Goal: Check status

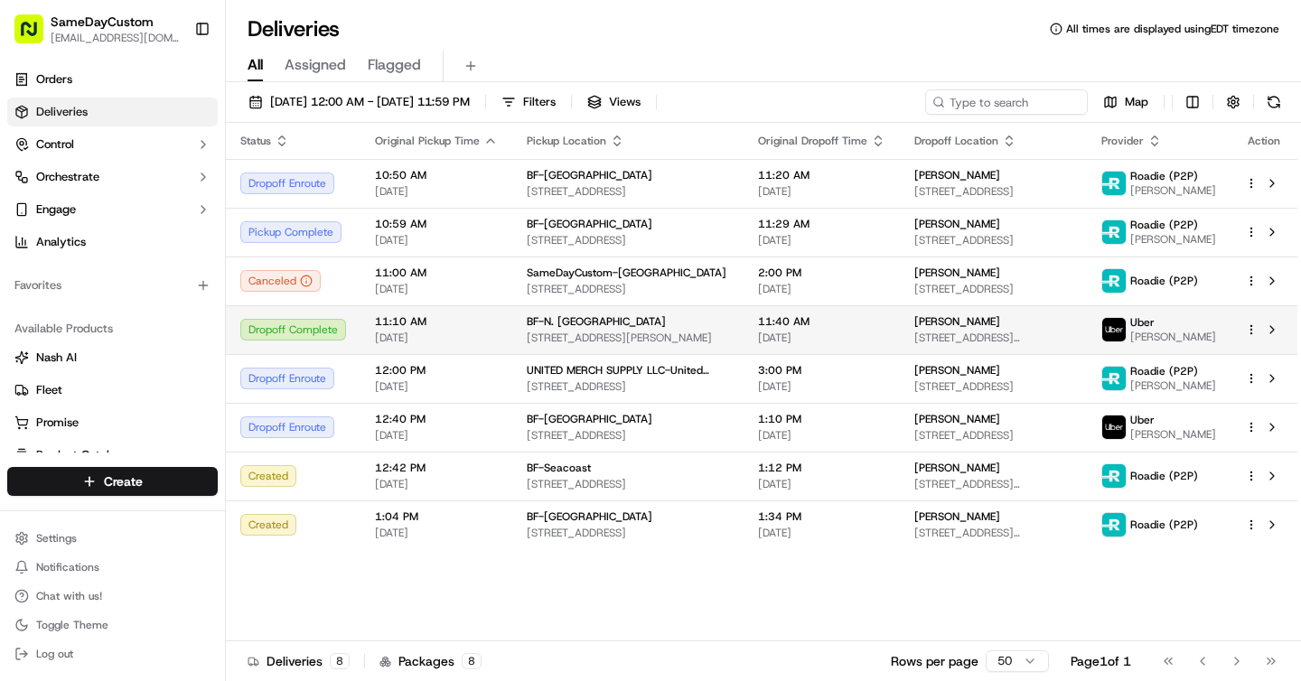
click at [718, 336] on span "[STREET_ADDRESS][PERSON_NAME]" at bounding box center [628, 338] width 202 height 14
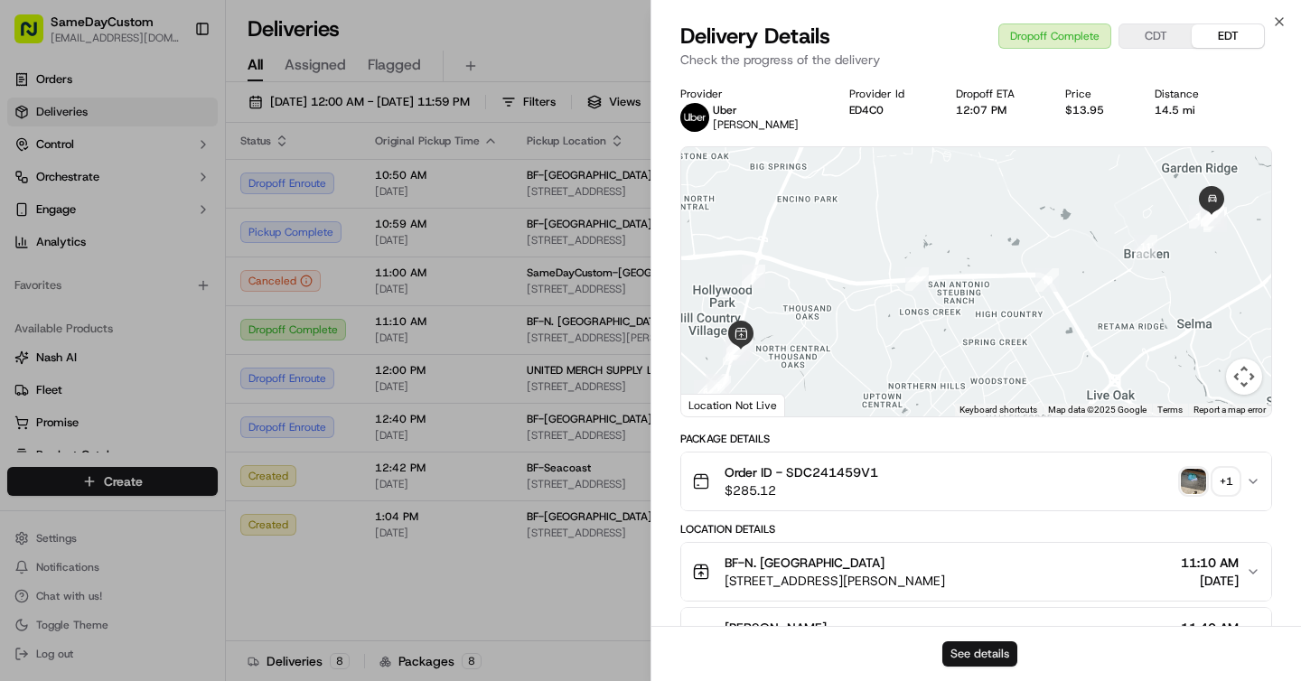
click at [979, 652] on button "See details" at bounding box center [980, 654] width 75 height 25
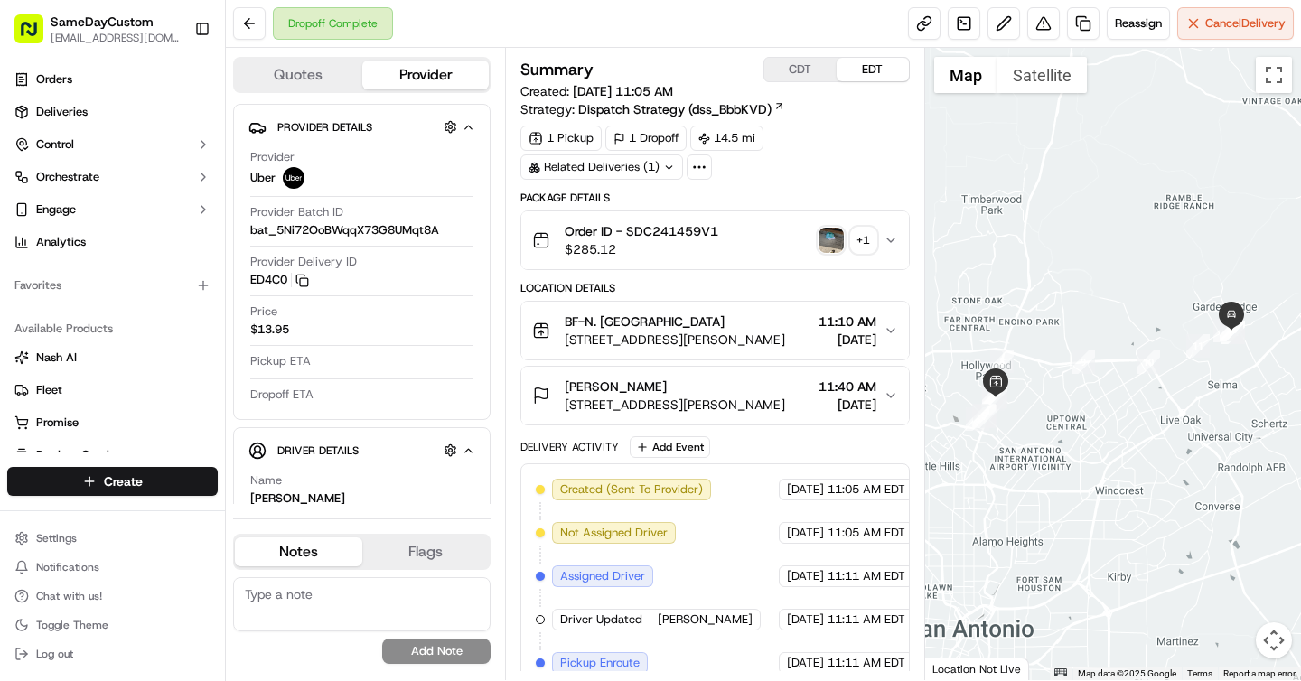
click at [833, 244] on img "button" at bounding box center [831, 240] width 25 height 25
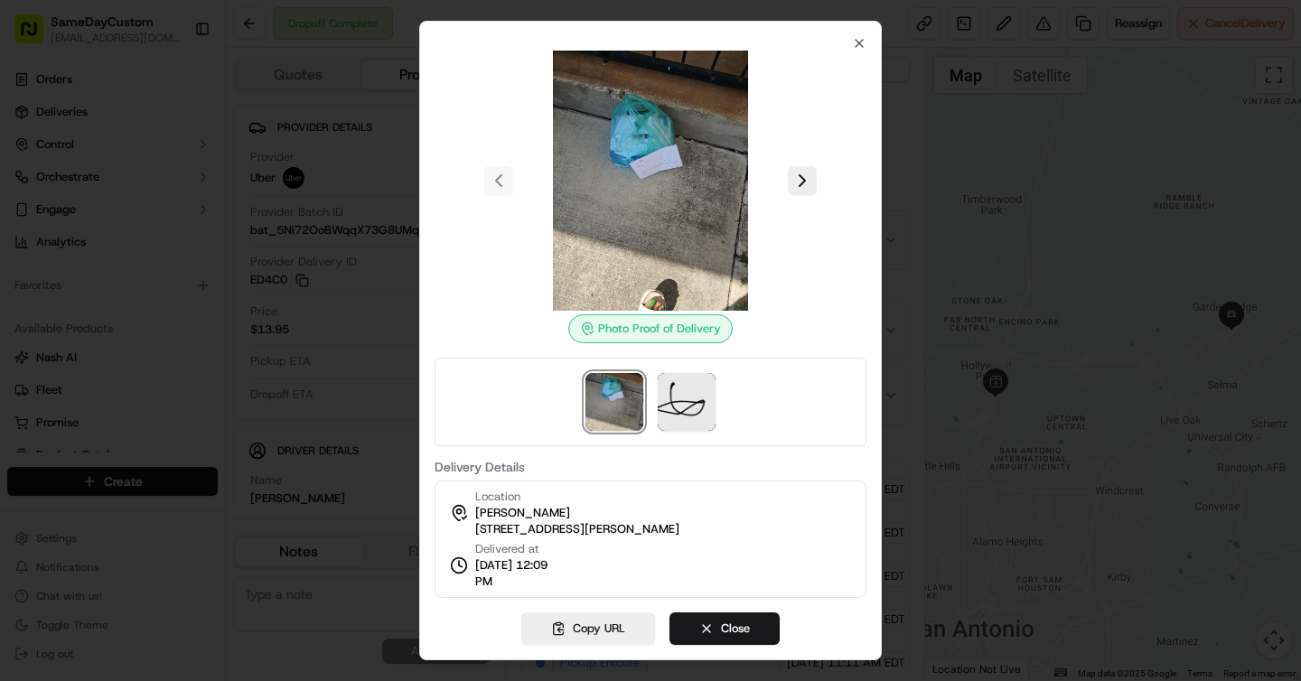
click at [286, 198] on div at bounding box center [650, 340] width 1301 height 681
